Goal: Find specific page/section: Find specific page/section

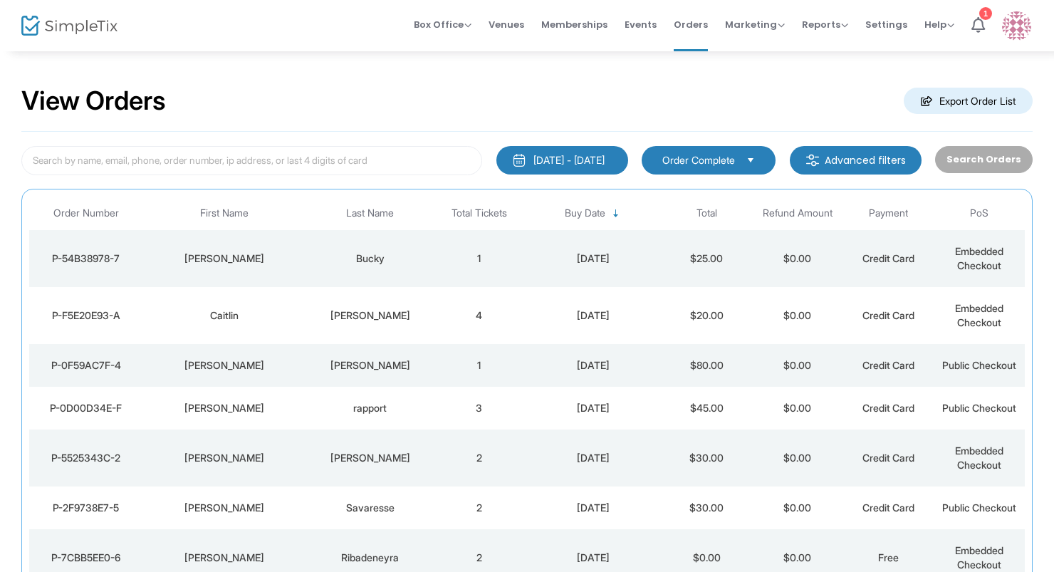
click at [290, 281] on td "[PERSON_NAME]" at bounding box center [225, 258] width 164 height 57
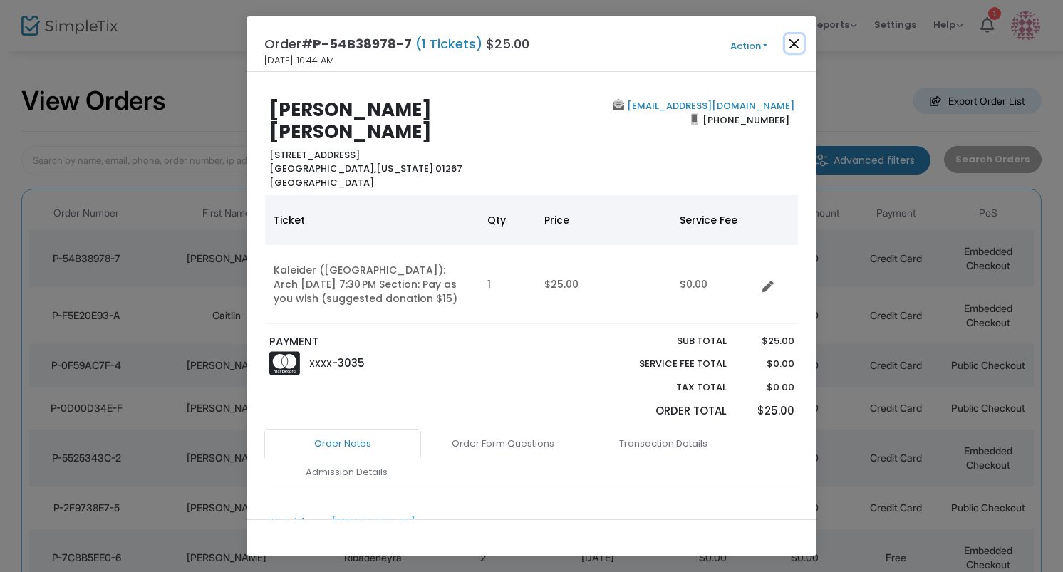
click at [794, 40] on button "Close" at bounding box center [794, 43] width 19 height 19
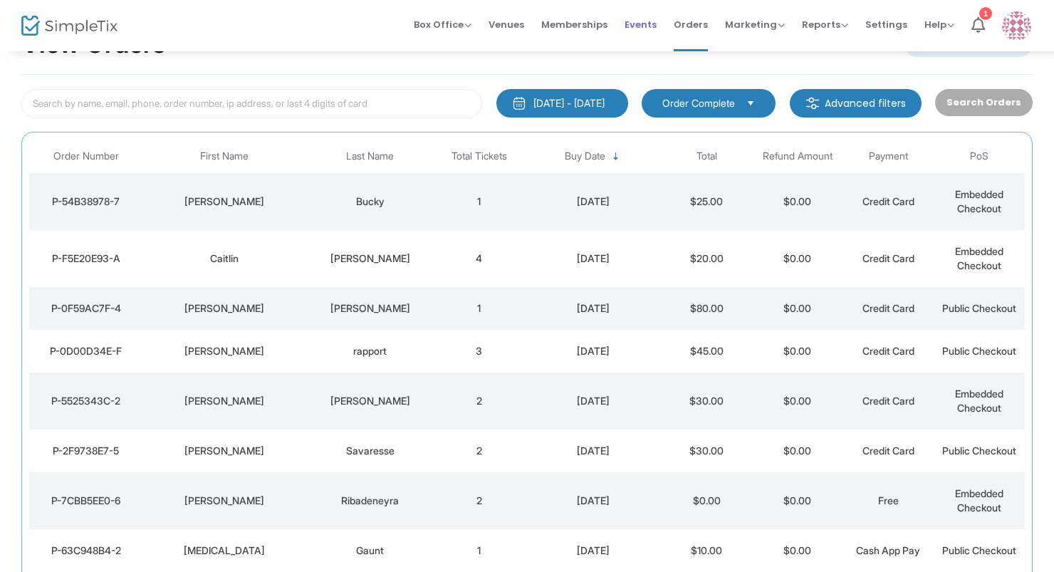
click at [639, 19] on span "Events" at bounding box center [641, 24] width 32 height 36
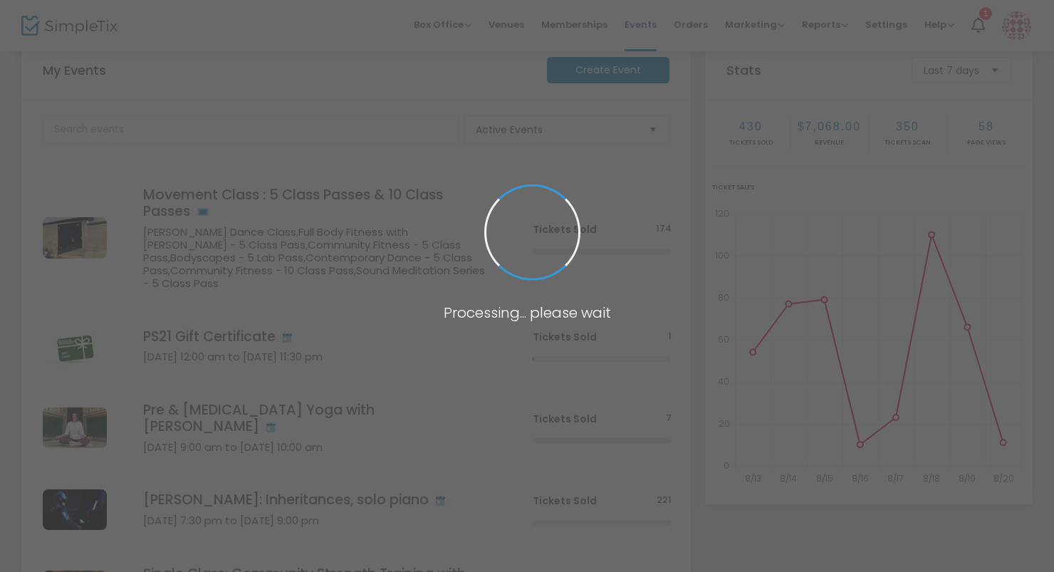
scroll to position [229, 0]
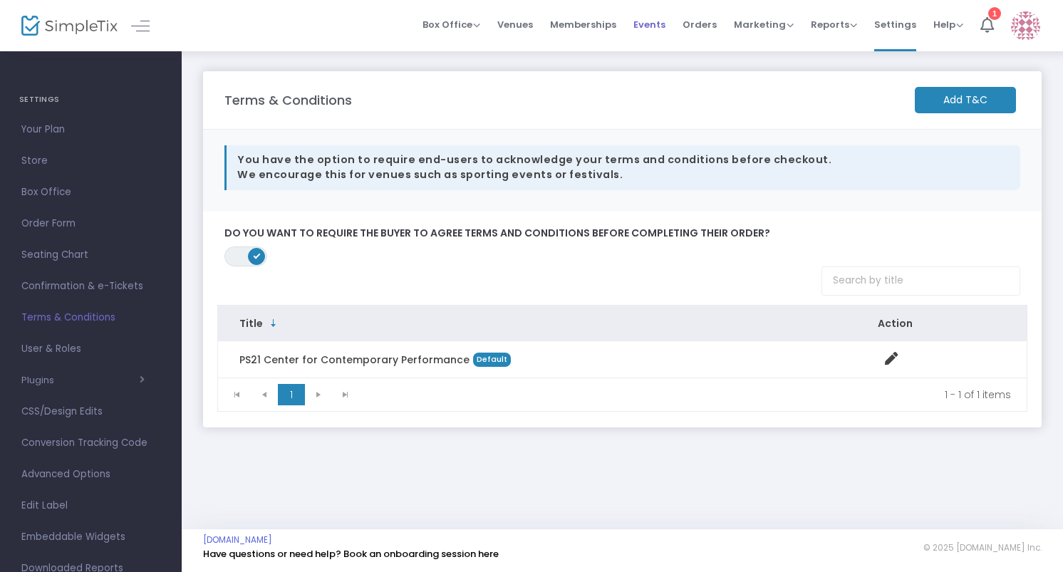
click at [645, 15] on span "Events" at bounding box center [649, 24] width 32 height 36
